Goal: Transaction & Acquisition: Purchase product/service

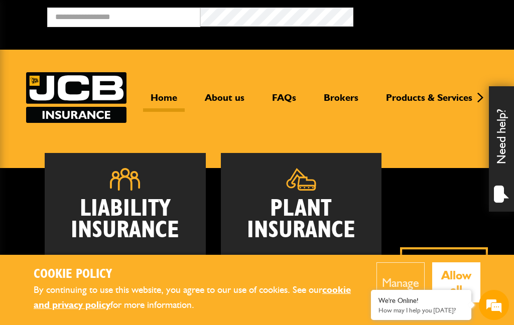
click at [326, 216] on h2 "Plant Insurance" at bounding box center [301, 219] width 130 height 43
click at [321, 215] on h2 "Plant Insurance" at bounding box center [301, 219] width 130 height 43
click at [316, 200] on h2 "Plant Insurance" at bounding box center [301, 219] width 130 height 43
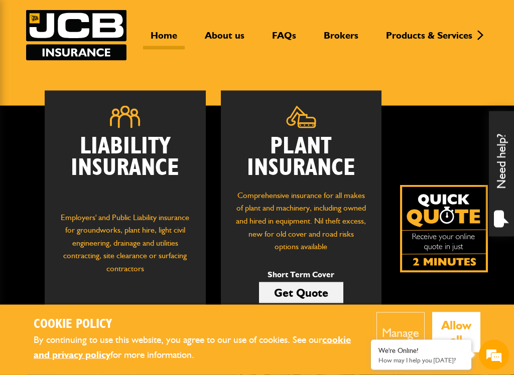
scroll to position [63, 0]
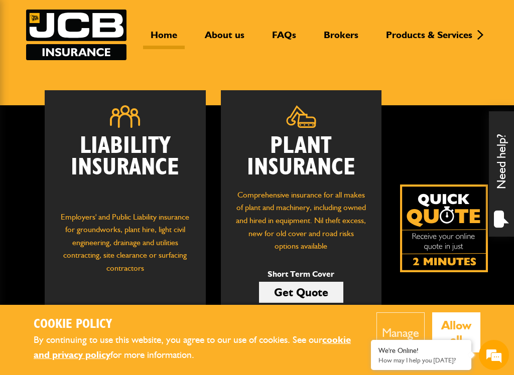
click at [410, 325] on button "Manage" at bounding box center [400, 333] width 48 height 40
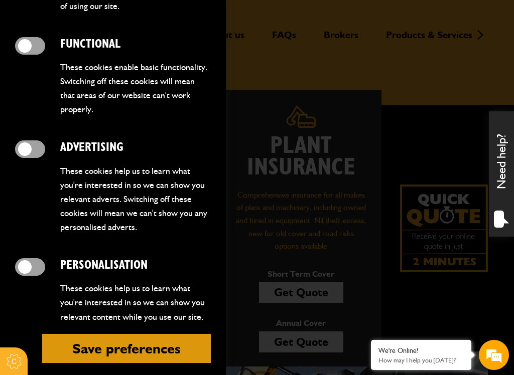
click at [167, 325] on button "Save preferences" at bounding box center [126, 348] width 169 height 29
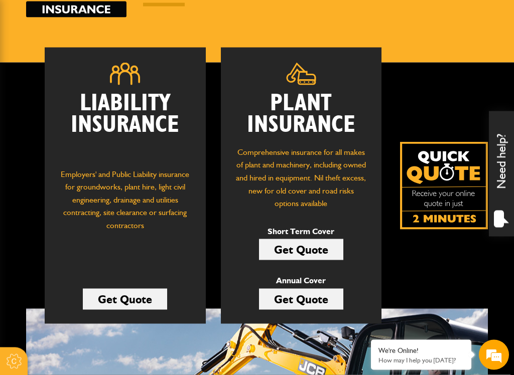
scroll to position [106, 0]
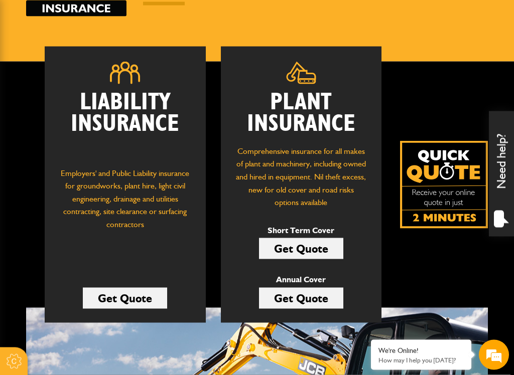
click at [323, 247] on link "Get Quote" at bounding box center [301, 248] width 84 height 21
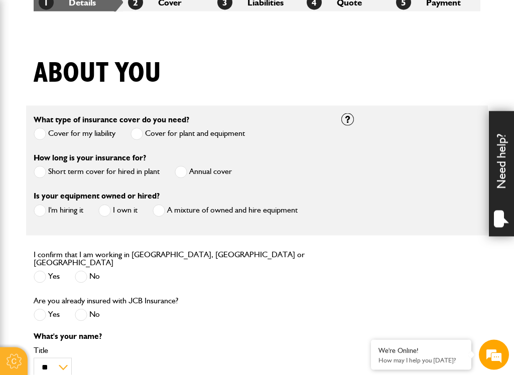
scroll to position [205, 0]
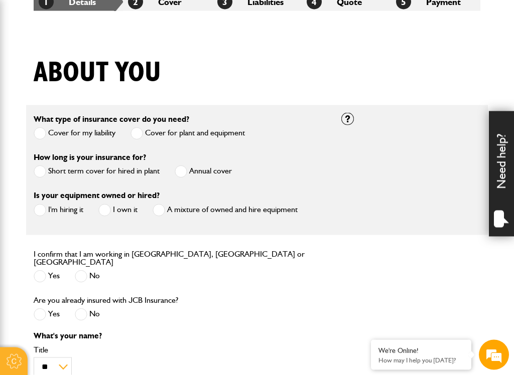
click at [122, 169] on label "Short term cover for hired in plant" at bounding box center [97, 172] width 126 height 13
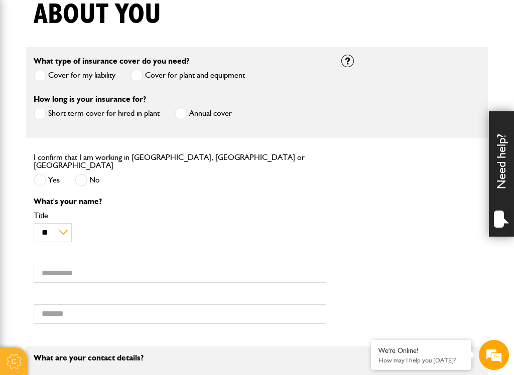
scroll to position [0, 0]
click at [49, 174] on label "Yes" at bounding box center [47, 180] width 26 height 13
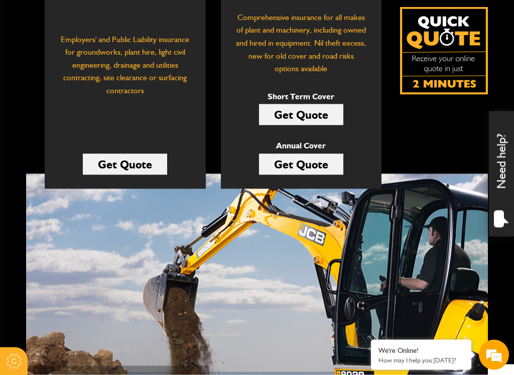
scroll to position [243, 0]
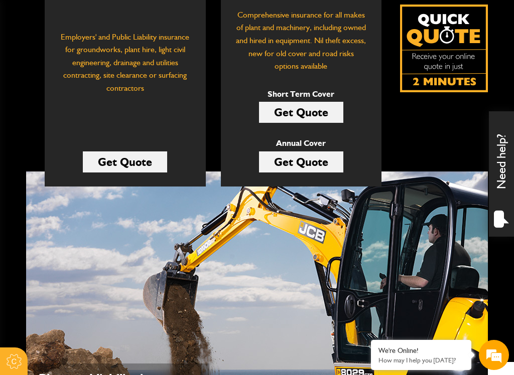
click at [459, 62] on img at bounding box center [444, 49] width 88 height 88
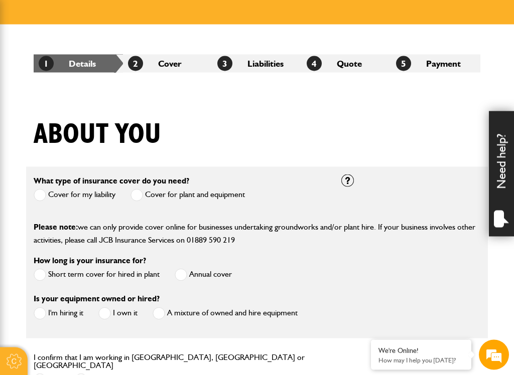
scroll to position [162, 0]
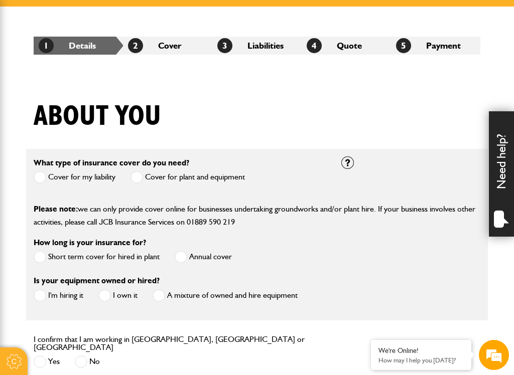
click at [223, 181] on label "Cover for plant and equipment" at bounding box center [187, 177] width 114 height 13
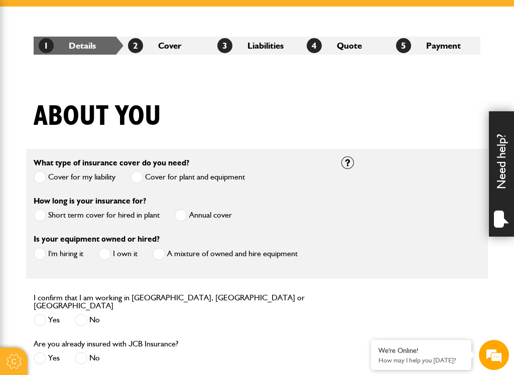
click at [223, 217] on label "Annual cover" at bounding box center [203, 215] width 57 height 13
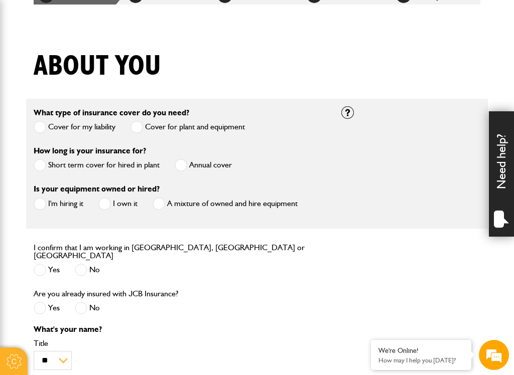
scroll to position [220, 0]
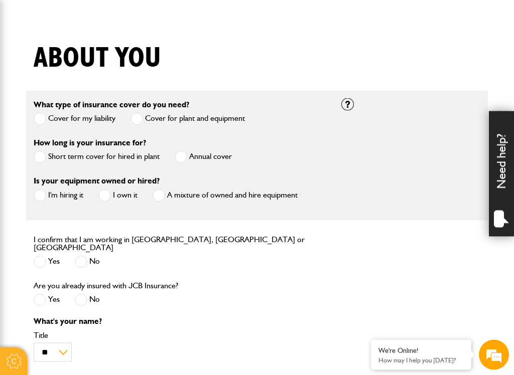
click at [43, 196] on span at bounding box center [40, 196] width 13 height 13
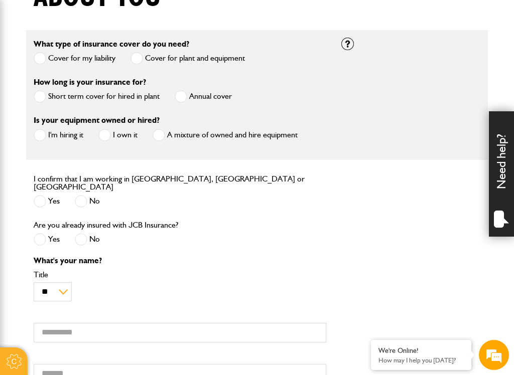
scroll to position [0, 0]
click at [48, 195] on label "Yes" at bounding box center [47, 201] width 26 height 13
click at [91, 236] on label "No" at bounding box center [87, 239] width 25 height 13
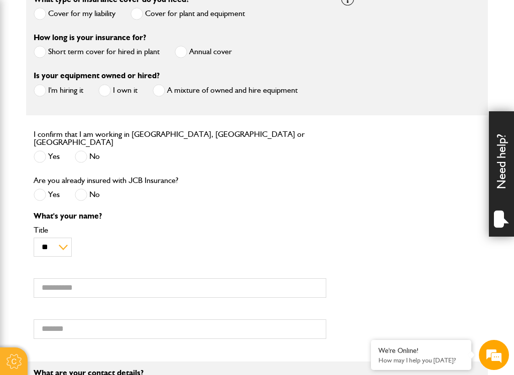
scroll to position [329, 0]
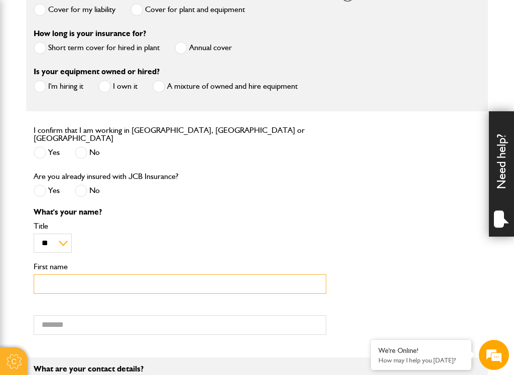
click at [130, 284] on input "First name" at bounding box center [180, 285] width 293 height 20
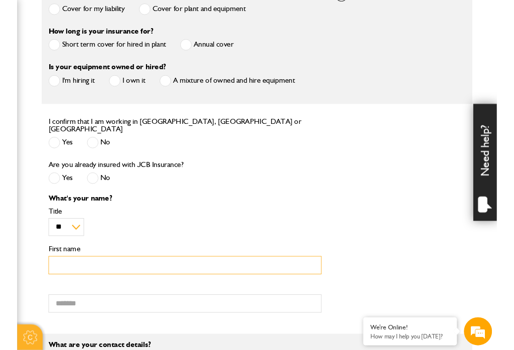
scroll to position [344, 0]
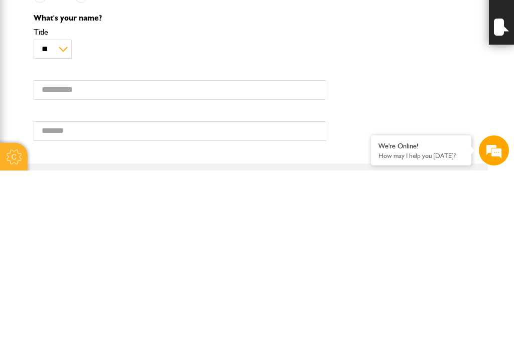
type input "*****"
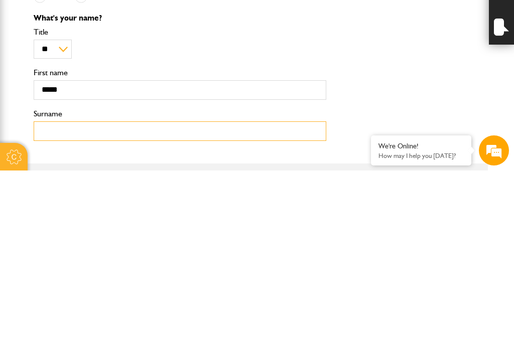
type input "*****"
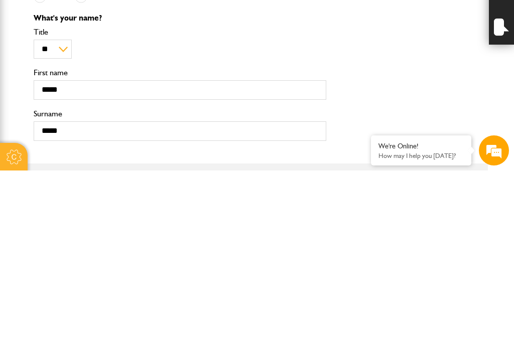
type input "**********"
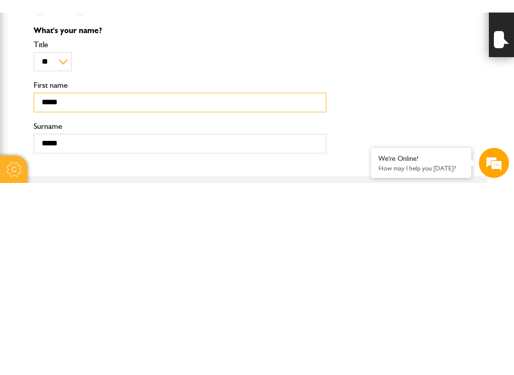
scroll to position [524, 0]
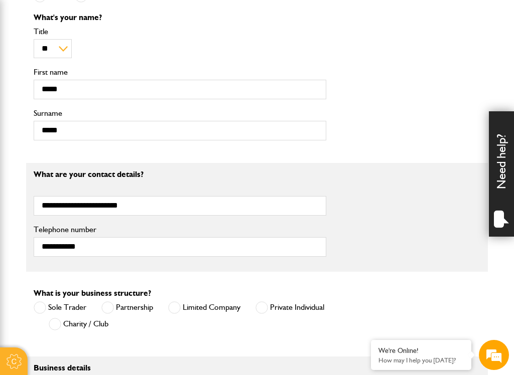
type input "**********"
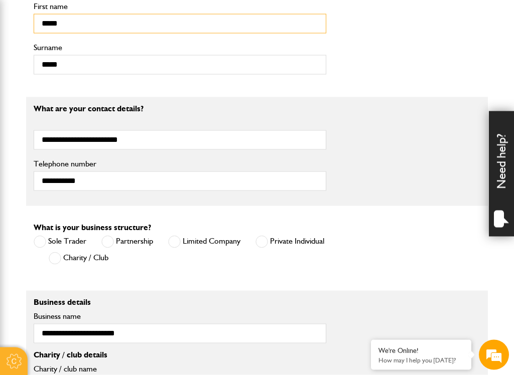
scroll to position [595, 0]
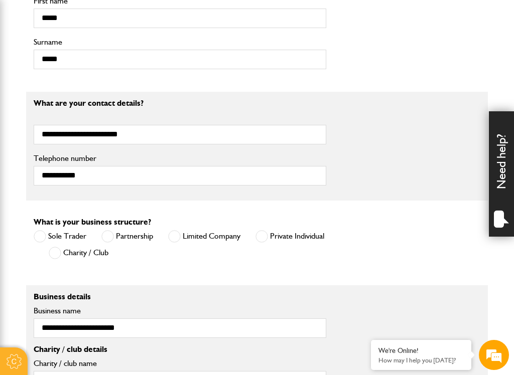
click at [68, 231] on label "Sole Trader" at bounding box center [60, 236] width 53 height 13
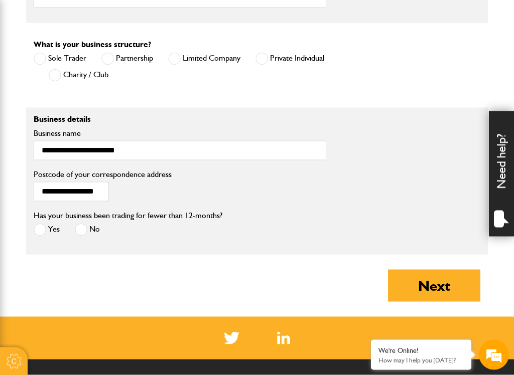
scroll to position [776, 0]
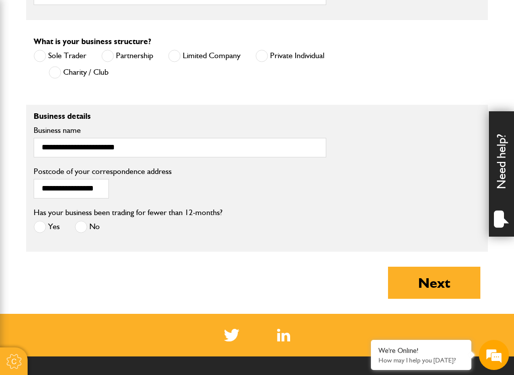
click at [92, 221] on label "No" at bounding box center [87, 227] width 25 height 13
click at [439, 277] on button "Next" at bounding box center [434, 283] width 92 height 32
type input "**********"
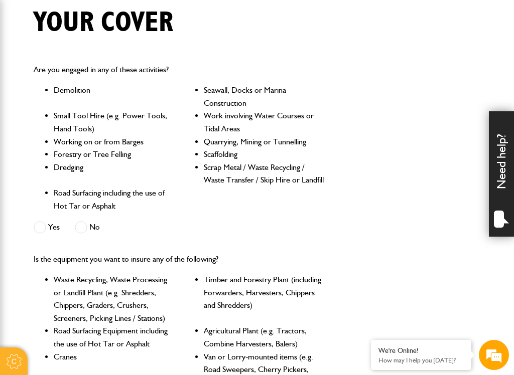
click at [88, 215] on div "Are you engaged in any of these activities? Demolition Seawall, Docks or Marina…" at bounding box center [180, 150] width 308 height 190
click at [80, 224] on span at bounding box center [81, 227] width 13 height 13
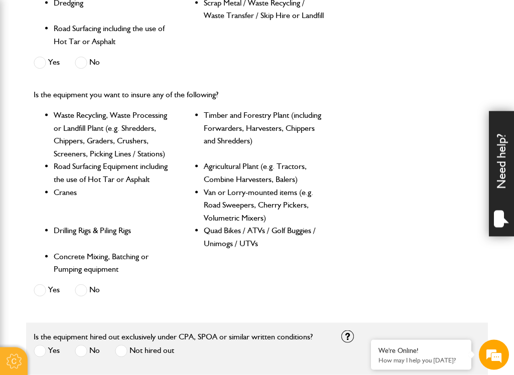
scroll to position [424, 0]
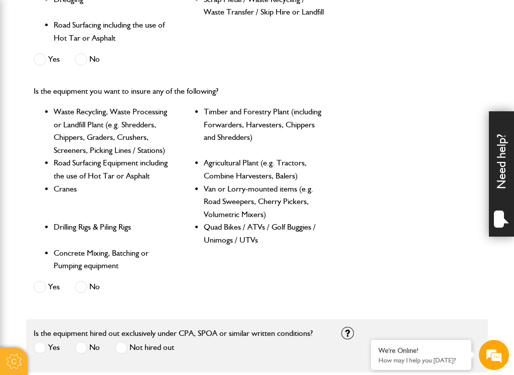
click at [86, 281] on span at bounding box center [81, 287] width 13 height 13
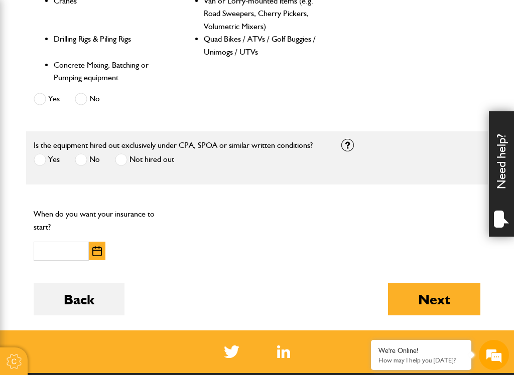
scroll to position [616, 0]
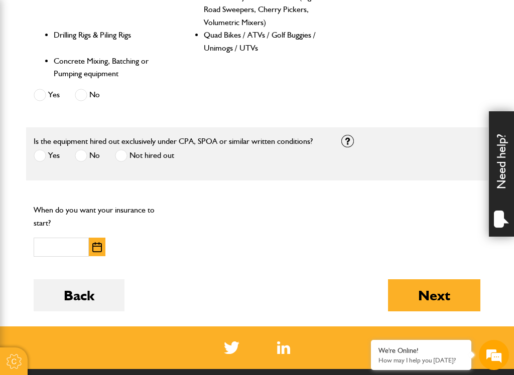
click at [348, 135] on div at bounding box center [347, 141] width 13 height 13
click at [42, 150] on span at bounding box center [40, 156] width 13 height 13
click at [88, 239] on input "text" at bounding box center [61, 248] width 55 height 20
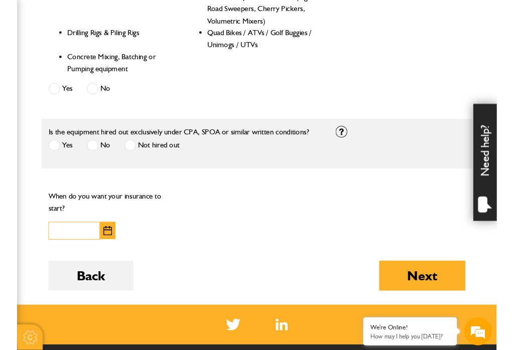
scroll to position [615, 0]
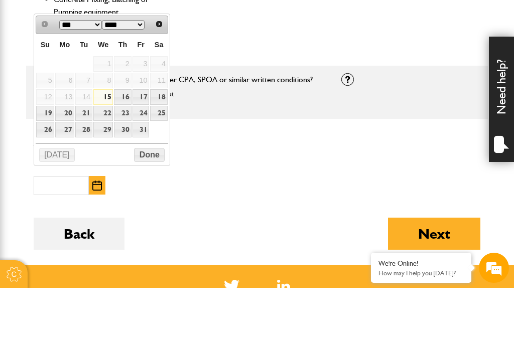
click at [95, 82] on select "*** ***" at bounding box center [80, 87] width 43 height 10
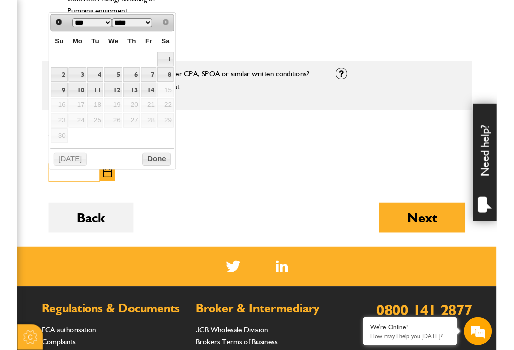
scroll to position [678, 0]
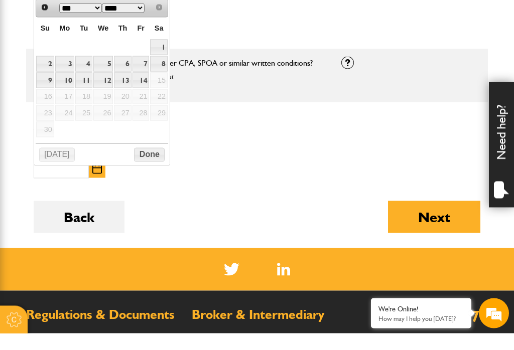
click at [69, 73] on link "3" at bounding box center [65, 81] width 20 height 16
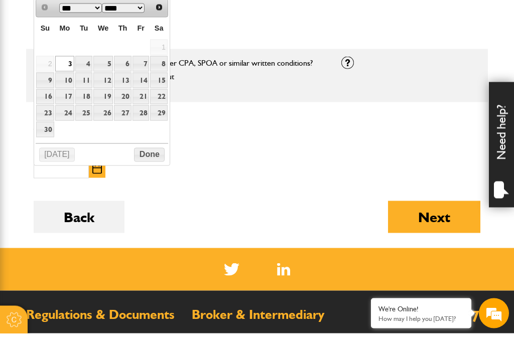
type input "**********"
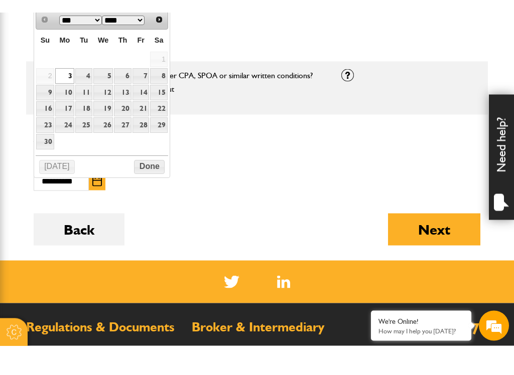
scroll to position [695, 0]
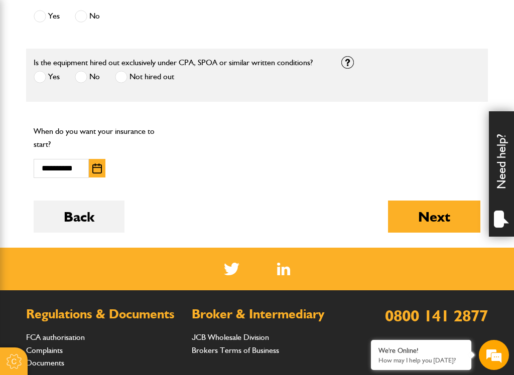
click at [434, 221] on button "Next" at bounding box center [434, 217] width 92 height 32
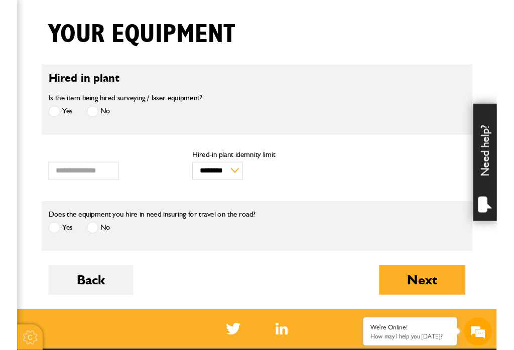
scroll to position [241, 0]
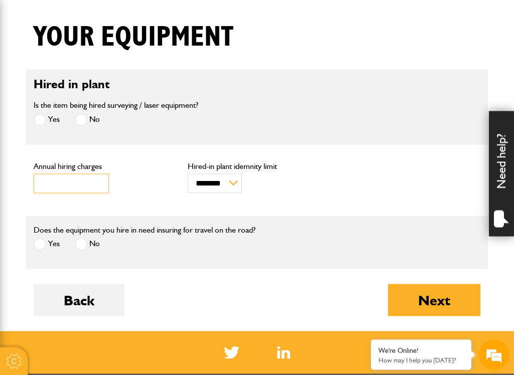
click at [71, 180] on input "***" at bounding box center [71, 184] width 75 height 20
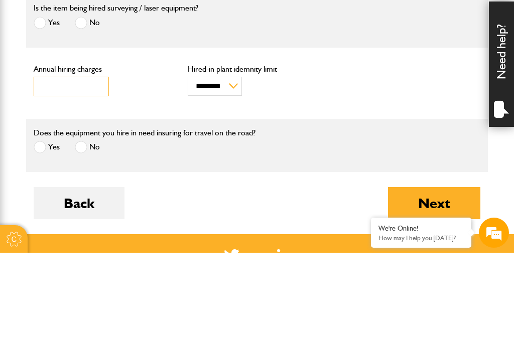
type input "*"
type input "****"
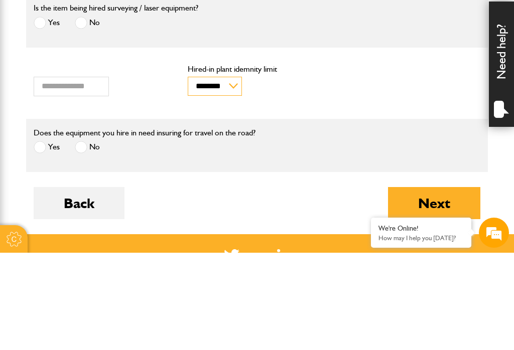
click at [238, 174] on select "******** ********" at bounding box center [215, 183] width 54 height 19
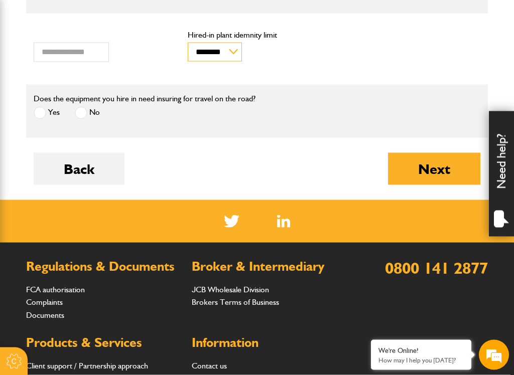
scroll to position [378, 0]
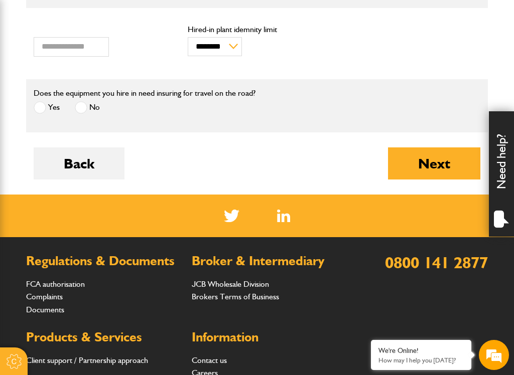
click at [423, 172] on button "Next" at bounding box center [434, 164] width 92 height 32
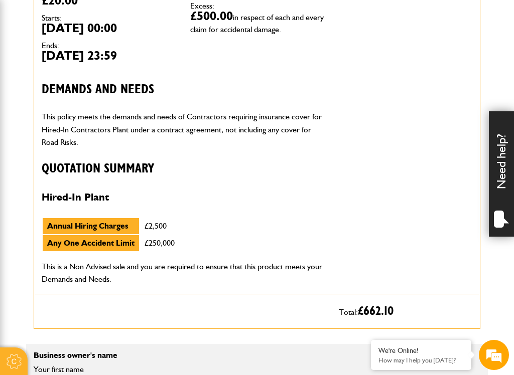
scroll to position [398, 0]
